Goal: Check status

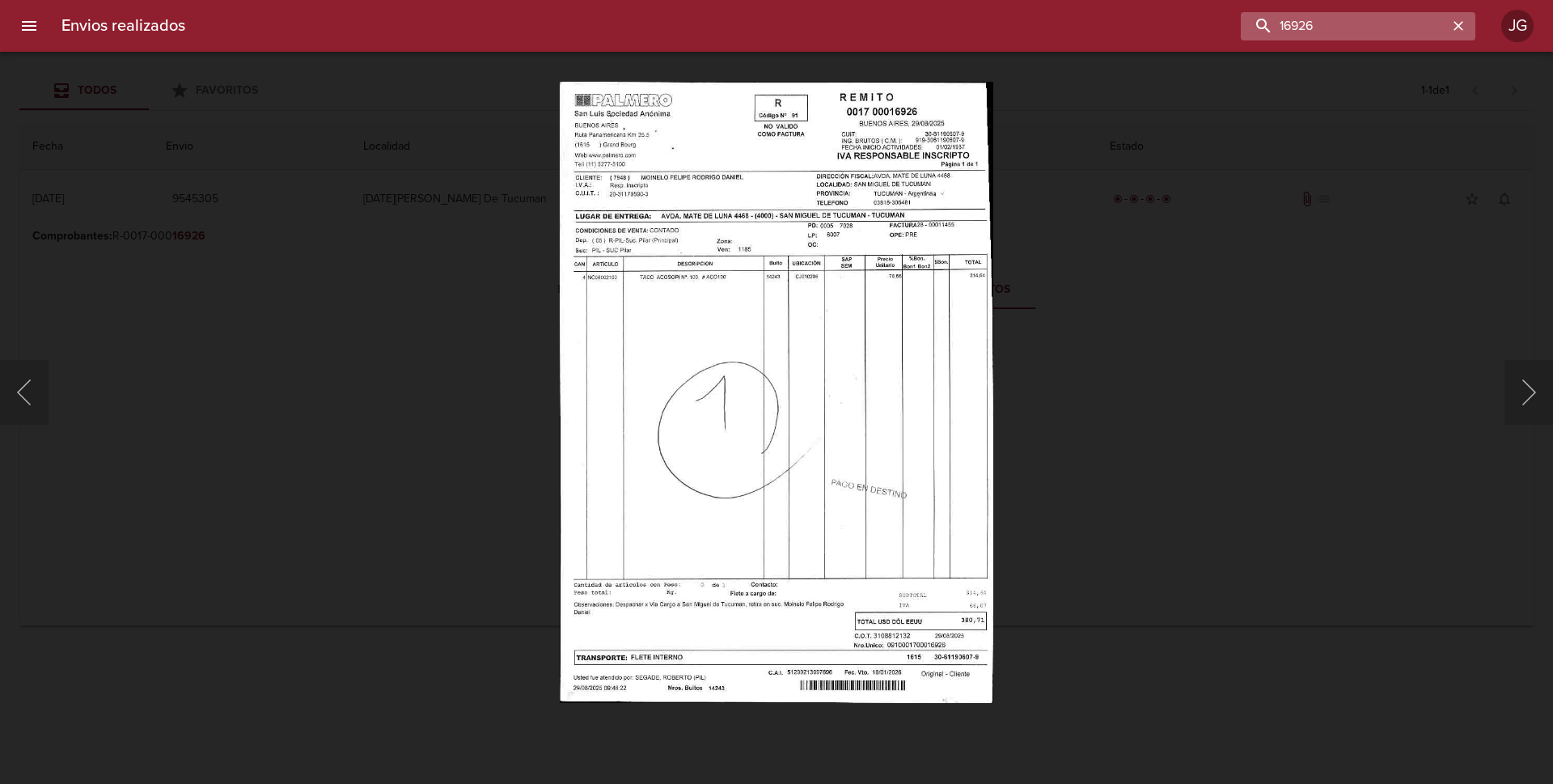
drag, startPoint x: 1396, startPoint y: 28, endPoint x: 1277, endPoint y: 11, distance: 120.2
click at [1277, 12] on input "16926" at bounding box center [1344, 26] width 207 height 28
drag, startPoint x: 1321, startPoint y: 21, endPoint x: 1222, endPoint y: 11, distance: 99.5
click at [1221, 12] on div "16926" at bounding box center [837, 26] width 1277 height 28
drag, startPoint x: 1324, startPoint y: 19, endPoint x: 1216, endPoint y: 4, distance: 109.0
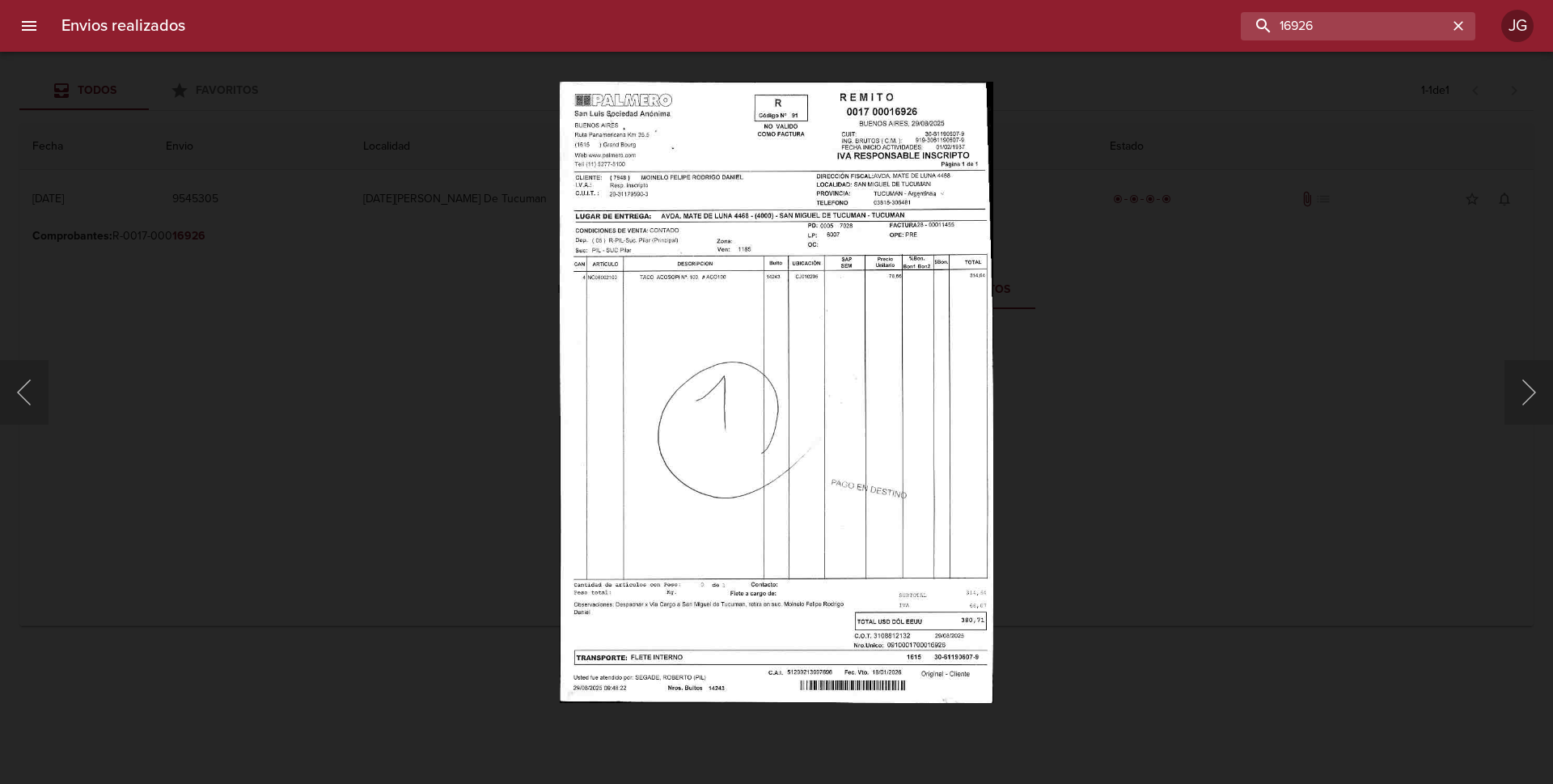
click at [1216, 4] on div "Envios realizados 16926 JG" at bounding box center [776, 26] width 1553 height 52
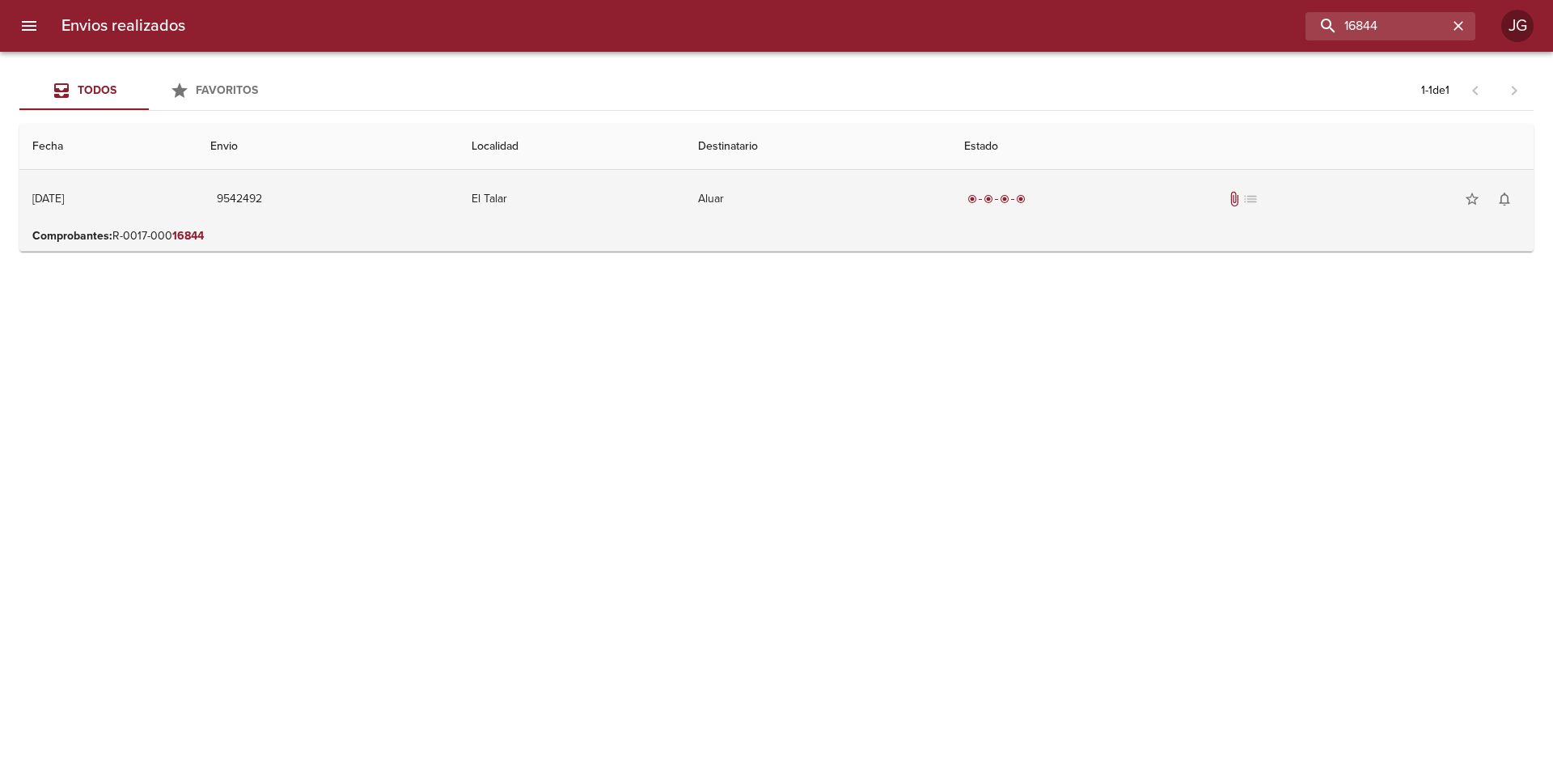
click at [914, 182] on td "Aluar" at bounding box center [818, 199] width 266 height 58
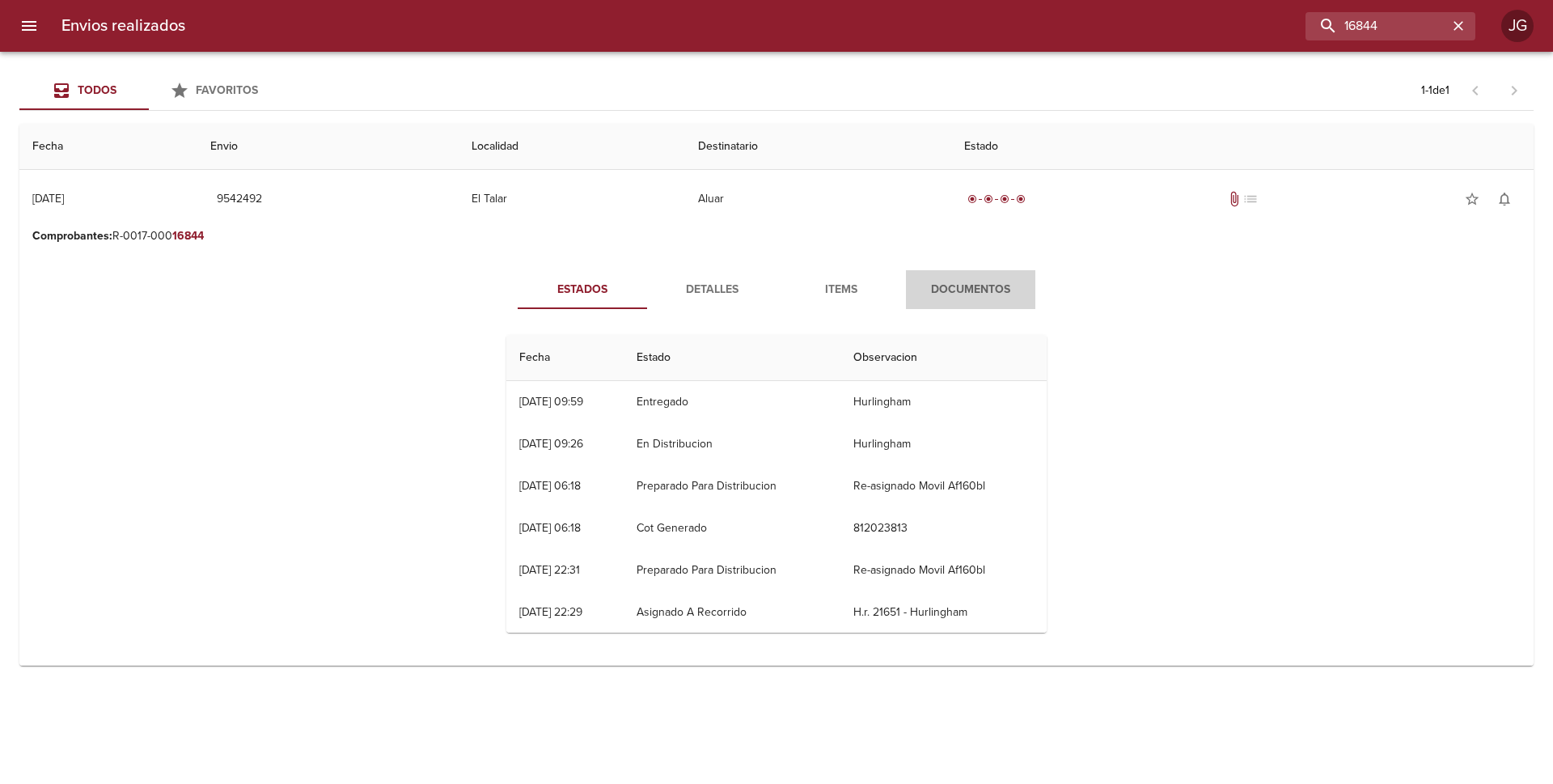
drag, startPoint x: 952, startPoint y: 292, endPoint x: 934, endPoint y: 282, distance: 20.6
click at [948, 291] on span "Documentos" at bounding box center [971, 290] width 110 height 20
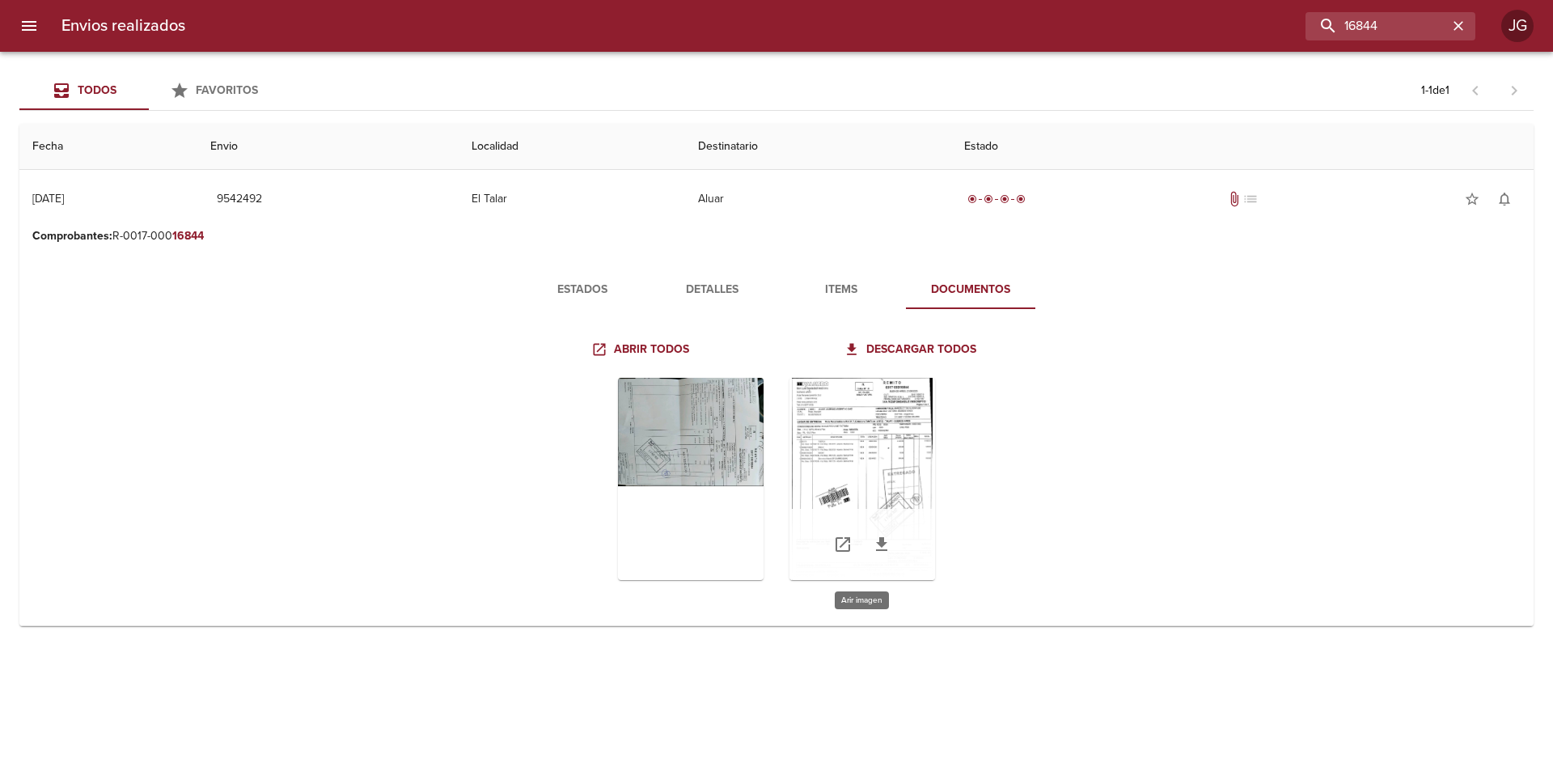
click at [855, 453] on div "Tabla de envíos del cliente" at bounding box center [863, 479] width 146 height 202
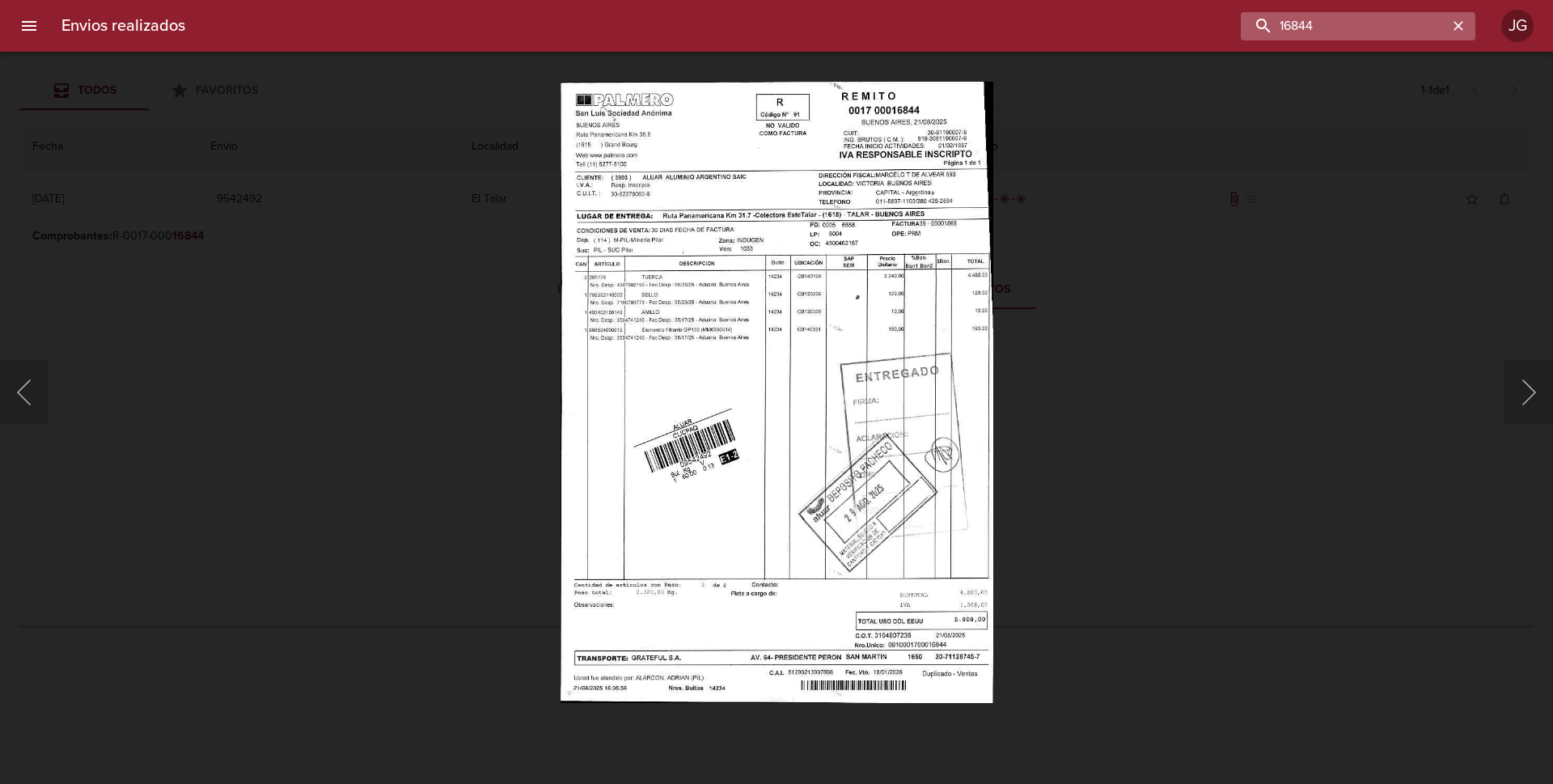
drag, startPoint x: 1390, startPoint y: 23, endPoint x: 1296, endPoint y: 25, distance: 94.0
click at [1296, 25] on input "16844" at bounding box center [1344, 26] width 207 height 28
type input "16917"
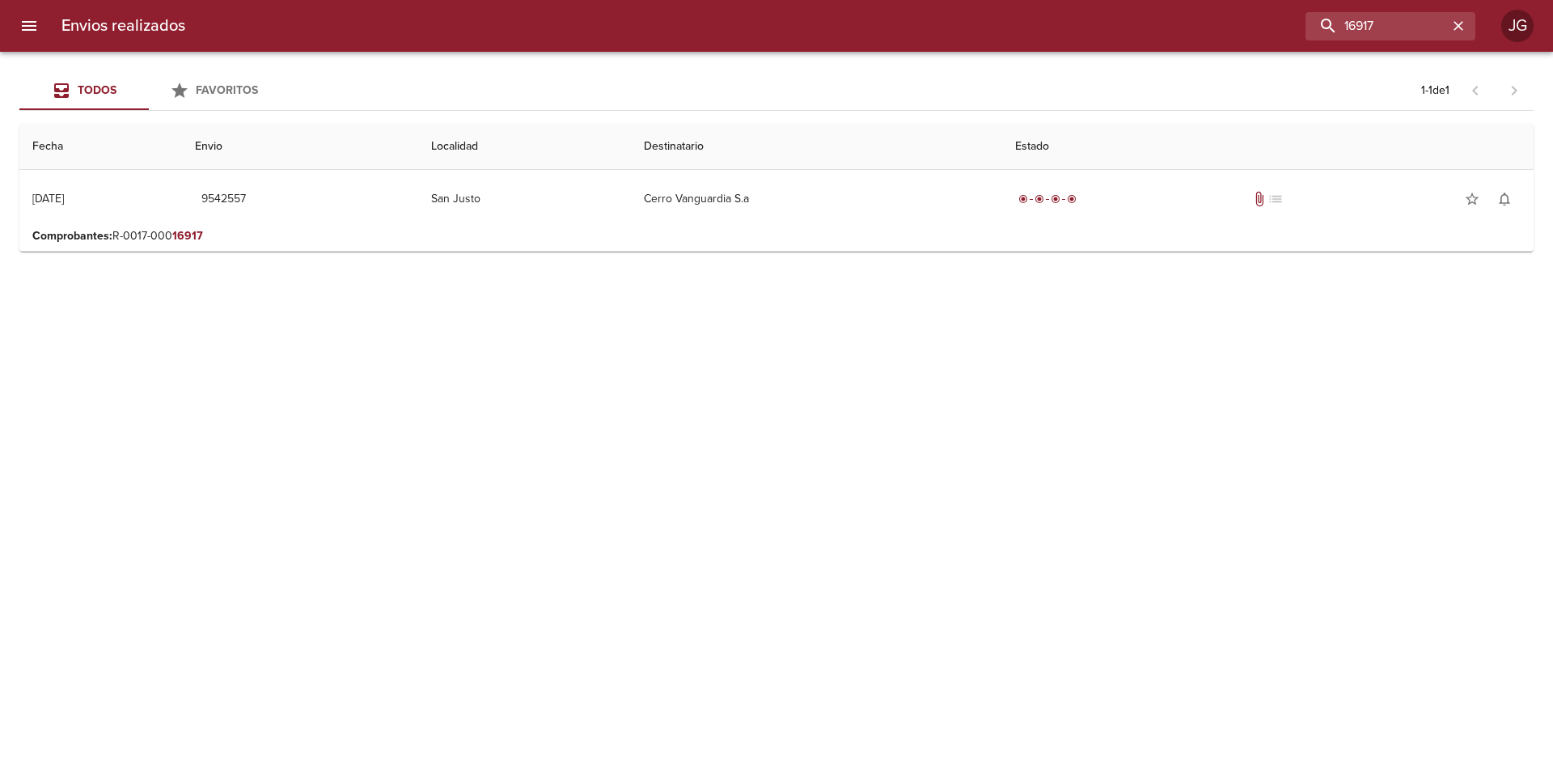
click at [710, 230] on p "Comprobantes : R-0017-000 16917" at bounding box center [776, 236] width 1488 height 16
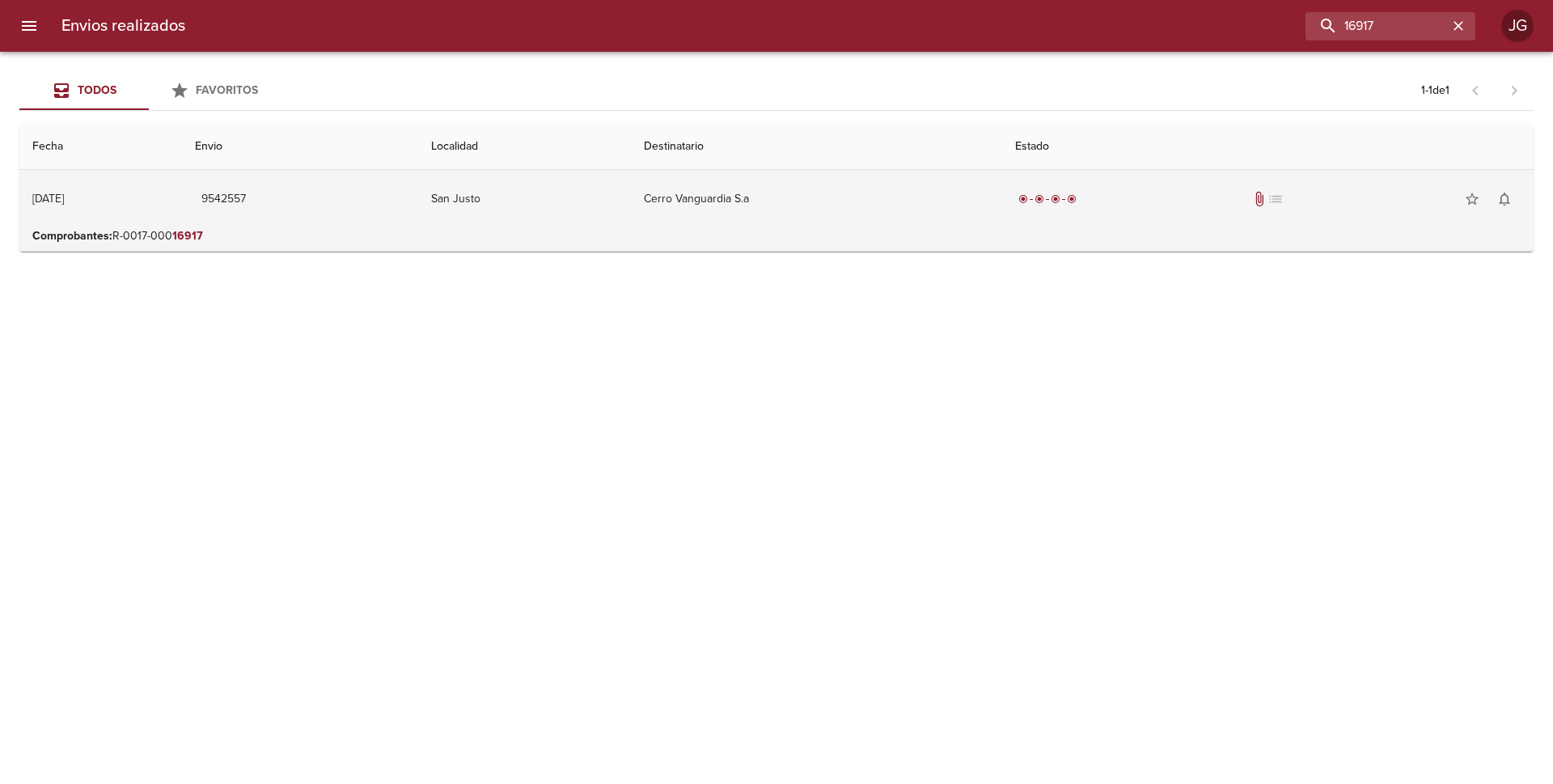
click at [707, 206] on td "Cerro Vanguardia S.a" at bounding box center [817, 199] width 371 height 58
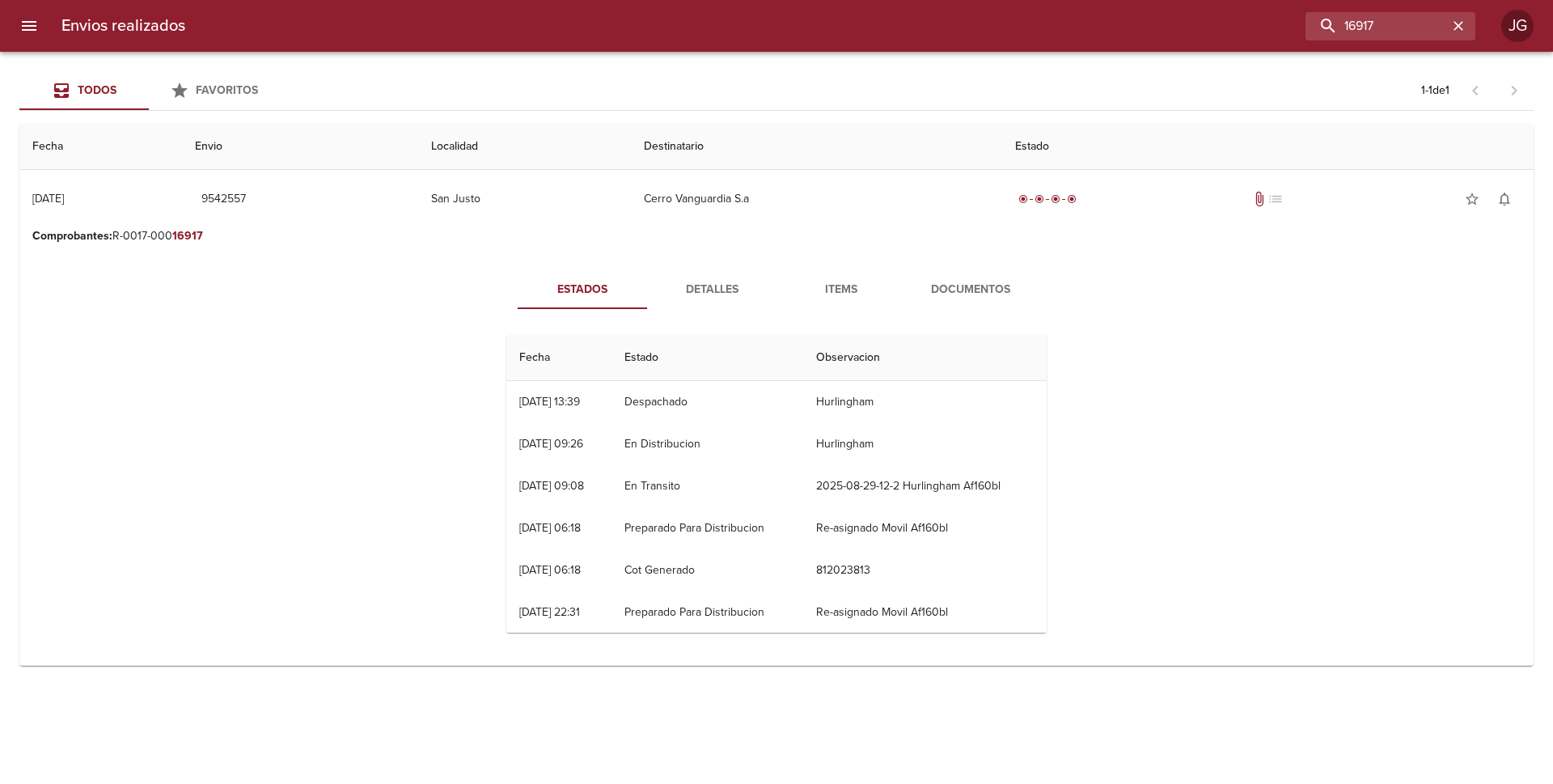
click at [966, 295] on span "Documentos" at bounding box center [971, 290] width 110 height 20
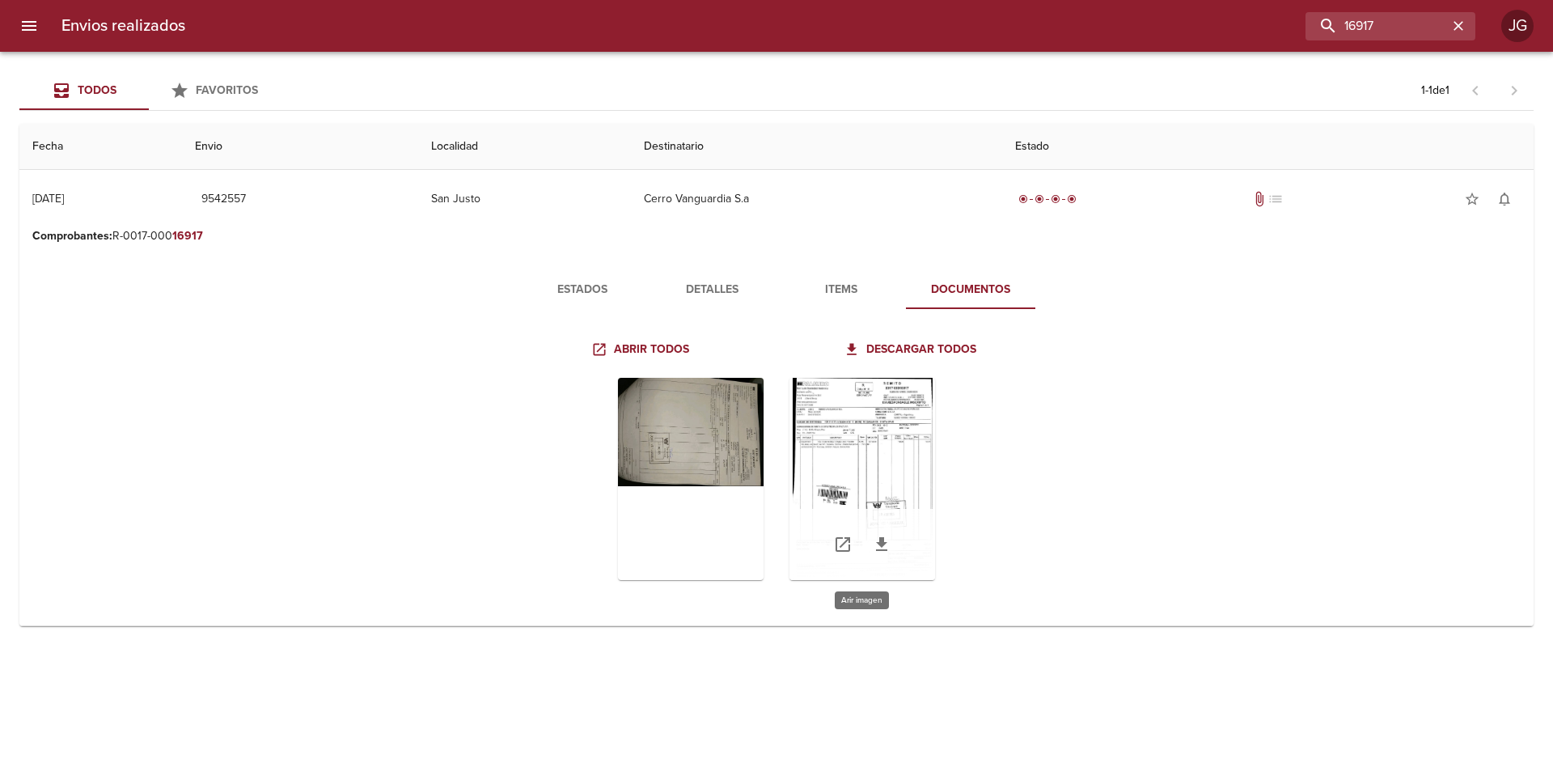
click at [825, 451] on div "Tabla de envíos del cliente" at bounding box center [863, 479] width 146 height 202
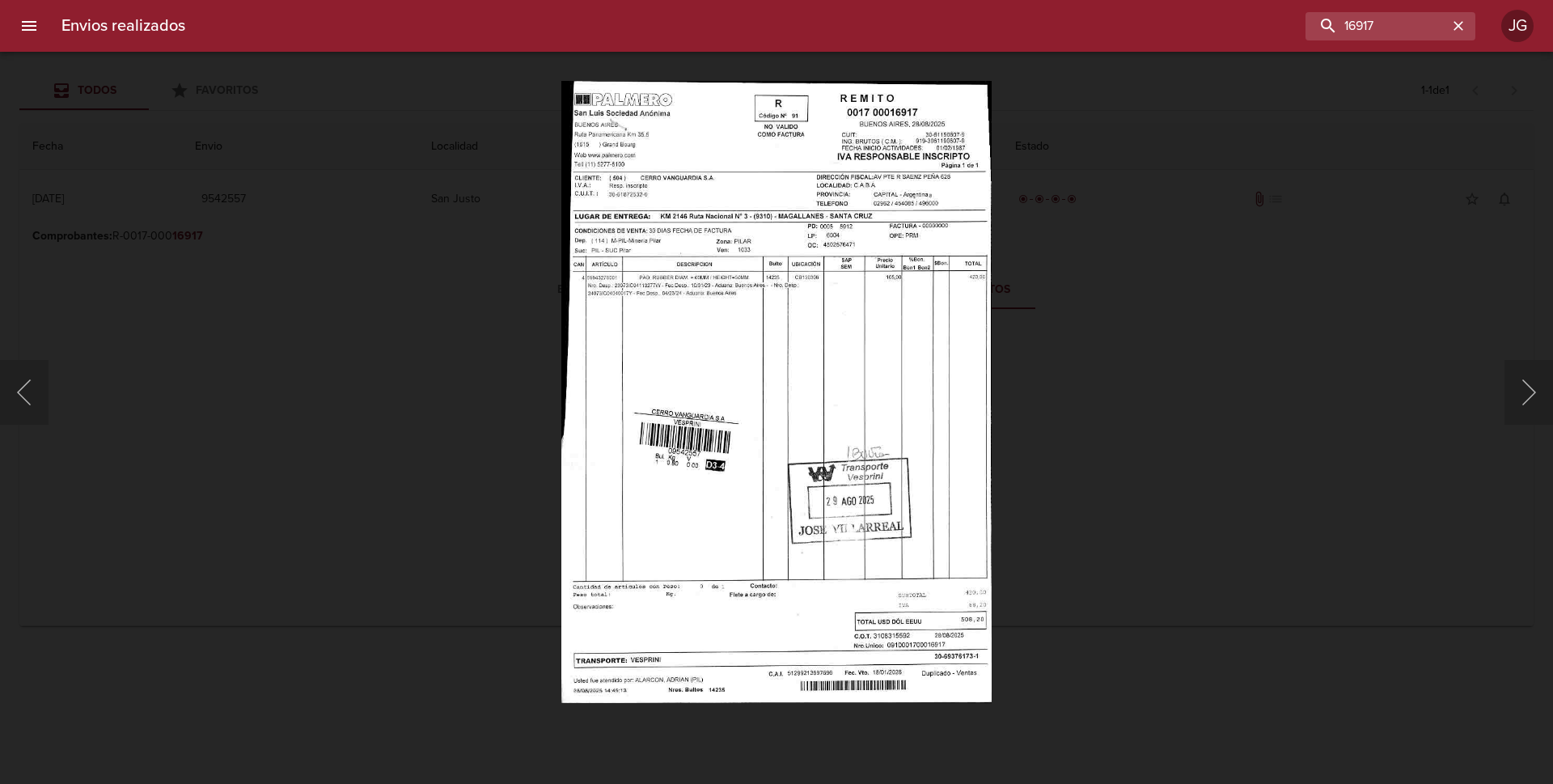
click at [93, 171] on div "Lightbox" at bounding box center [776, 392] width 1553 height 784
